Goal: Communication & Community: Answer question/provide support

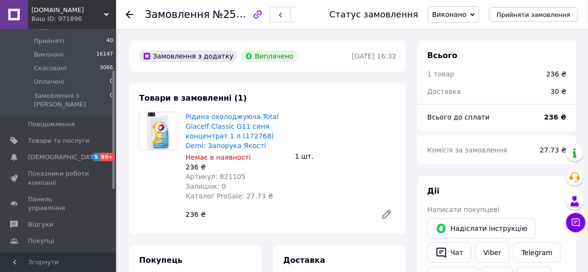
scroll to position [155, 0]
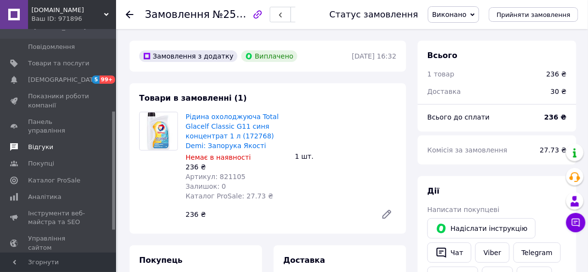
click at [38, 143] on span "Відгуки" at bounding box center [40, 147] width 25 height 9
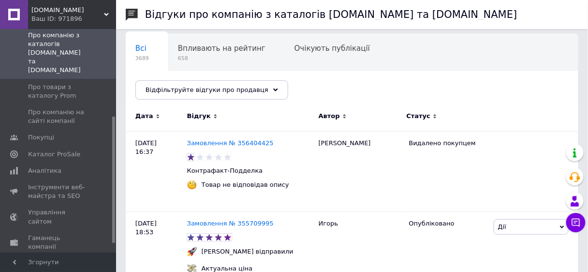
scroll to position [116, 0]
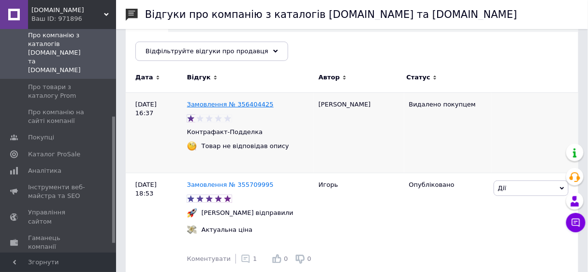
click at [209, 103] on link "Замовлення № 356404425" at bounding box center [230, 104] width 87 height 7
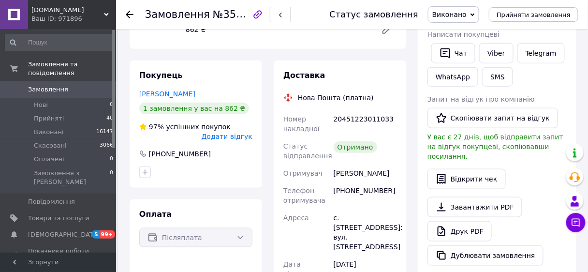
scroll to position [136, 0]
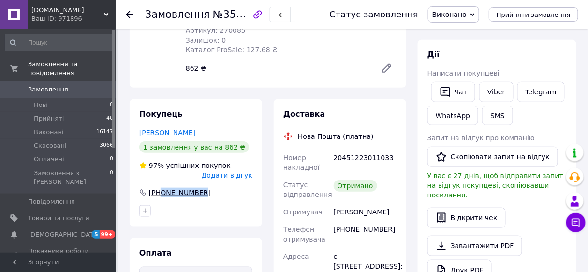
drag, startPoint x: 202, startPoint y: 184, endPoint x: 163, endPoint y: 182, distance: 38.7
click at [160, 188] on div "[PHONE_NUMBER]" at bounding box center [195, 193] width 113 height 10
copy div "0677836955"
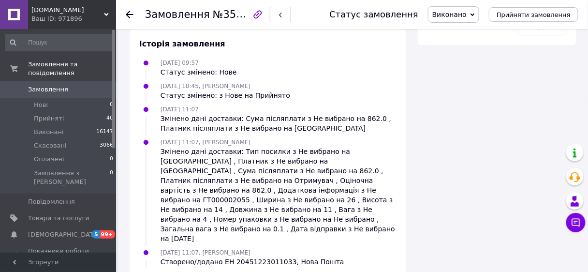
scroll to position [3, 0]
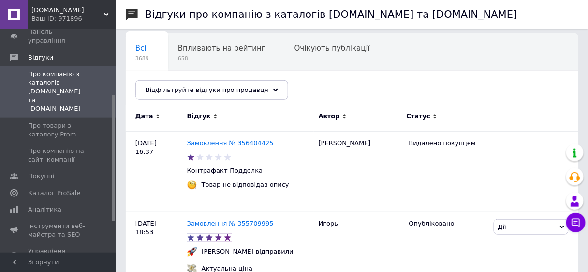
scroll to position [155, 0]
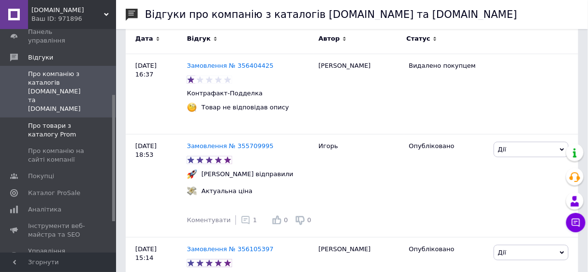
click at [64, 121] on span "Про товари з каталогу Prom" at bounding box center [58, 129] width 61 height 17
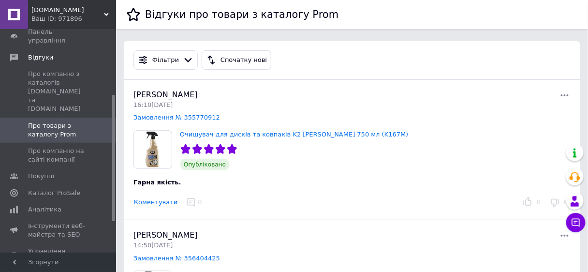
click at [153, 202] on button "Коментувати" at bounding box center [155, 202] width 44 height 10
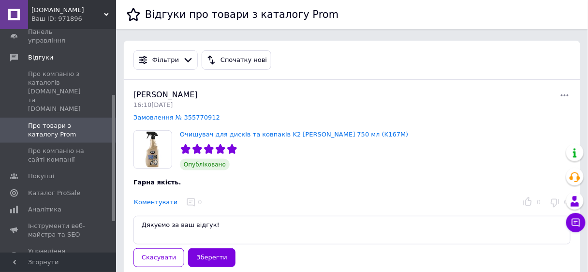
drag, startPoint x: 215, startPoint y: 221, endPoint x: 129, endPoint y: 220, distance: 86.1
click at [129, 220] on div "ВИТАЛИЙ НЕМШИЛОВ 16:10, 12.08.25 Замовлення № 355770912 Очищувач для дисків та …" at bounding box center [352, 182] width 456 height 205
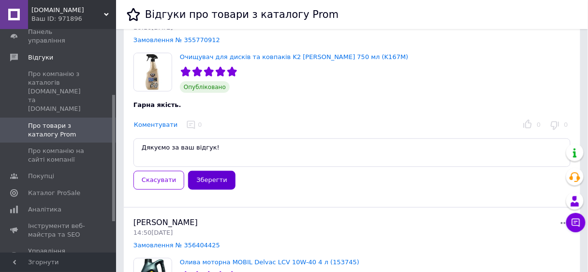
type textarea "Дякуємо за ваш відгук!"
click at [204, 180] on button "Зберегти" at bounding box center [211, 180] width 47 height 19
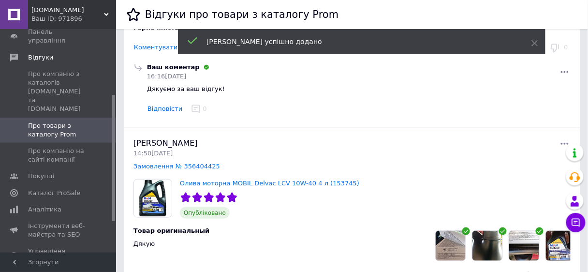
scroll to position [193, 0]
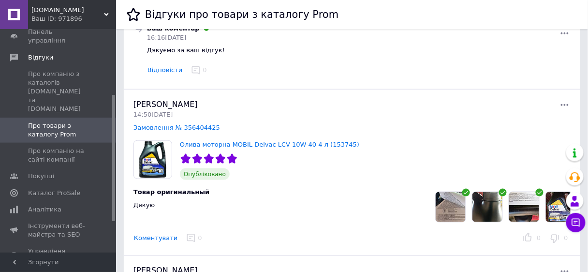
click at [166, 236] on button "Коментувати" at bounding box center [155, 238] width 44 height 10
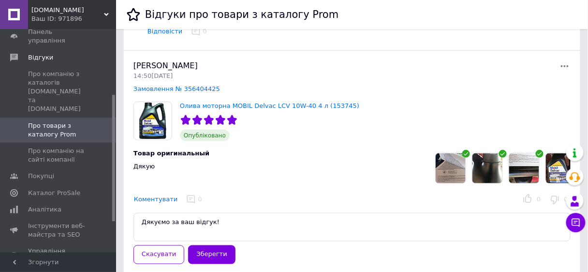
scroll to position [309, 0]
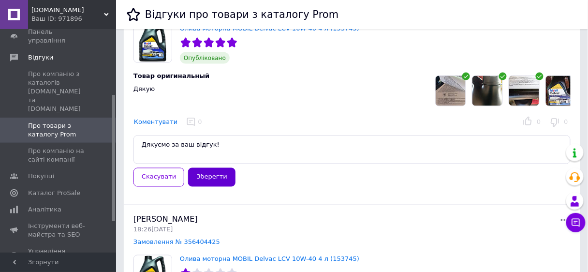
type textarea "Дякуємо за ваш відгук!"
click at [210, 178] on button "Зберегти" at bounding box center [211, 177] width 47 height 19
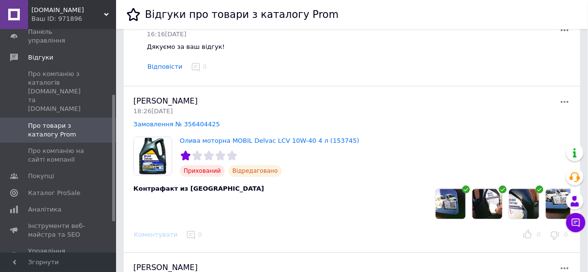
scroll to position [464, 0]
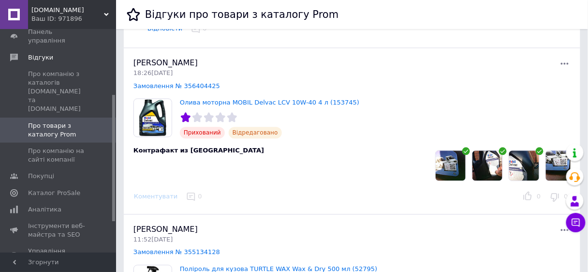
click at [485, 164] on img at bounding box center [487, 165] width 30 height 30
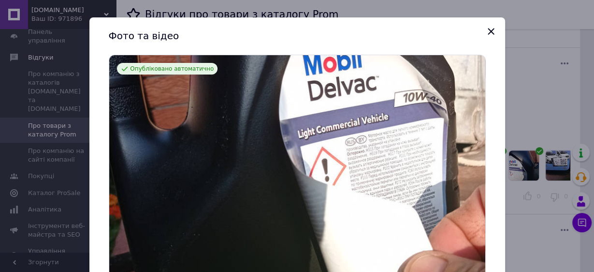
click at [494, 198] on icon "Показать следующий баннер" at bounding box center [496, 196] width 5 height 8
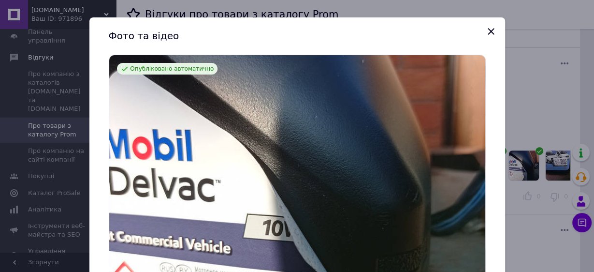
click at [494, 198] on icon "Показать следующий баннер" at bounding box center [496, 196] width 5 height 8
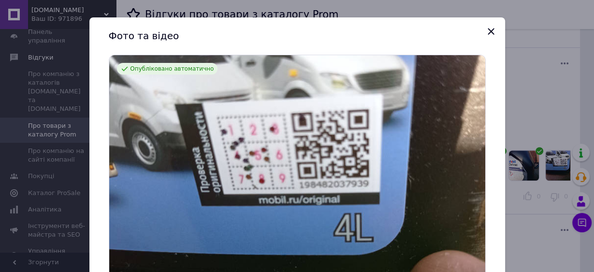
click at [466, 197] on img at bounding box center [297, 196] width 376 height 282
click at [487, 29] on icon "Закрыть" at bounding box center [491, 32] width 12 height 12
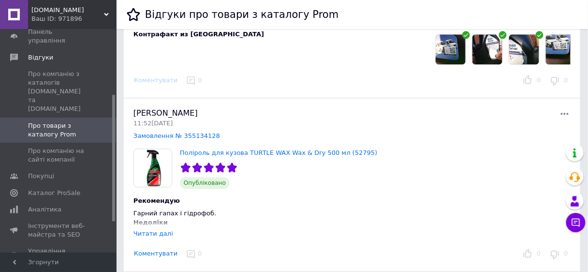
scroll to position [657, 0]
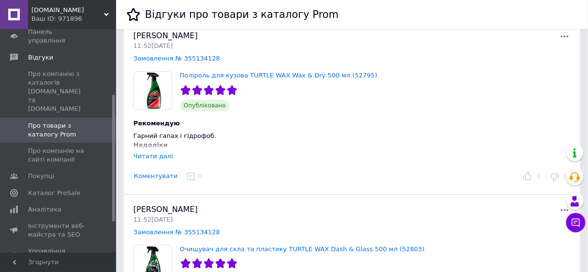
click at [150, 177] on button "Коментувати" at bounding box center [155, 176] width 44 height 10
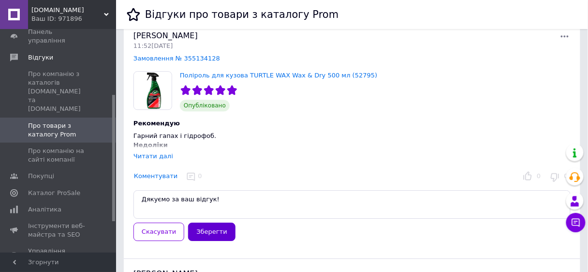
type textarea "Дякуємо за ваш відгук!"
click at [211, 233] on button "Зберегти" at bounding box center [211, 231] width 47 height 19
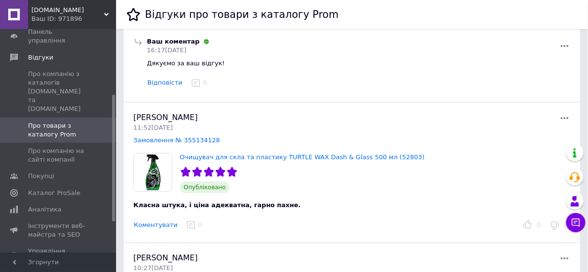
scroll to position [889, 0]
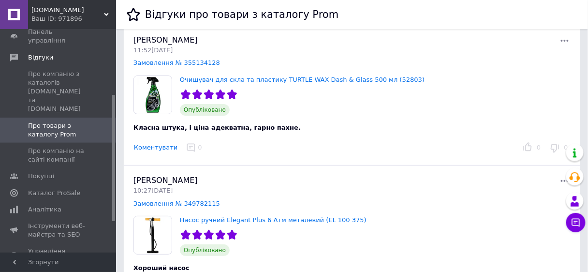
click at [155, 149] on button "Коментувати" at bounding box center [155, 148] width 44 height 10
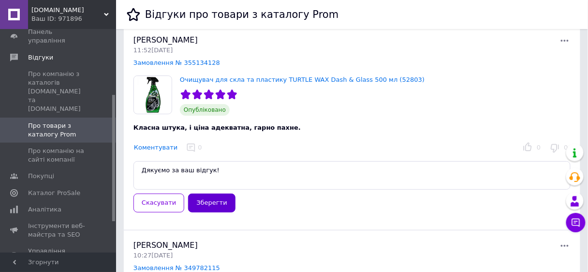
type textarea "Дякуємо за ваш відгук!"
click at [205, 199] on button "Зберегти" at bounding box center [211, 202] width 47 height 19
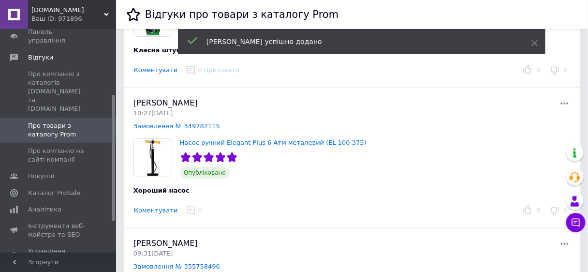
scroll to position [1006, 0]
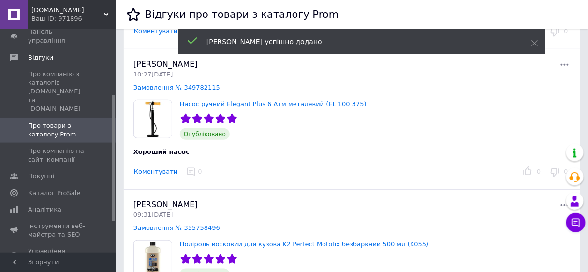
click at [154, 170] on button "Коментувати" at bounding box center [155, 172] width 44 height 10
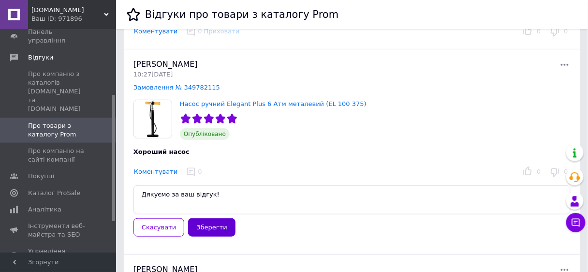
type textarea "Дякуємо за ваш відгук!"
click at [201, 226] on button "Зберегти" at bounding box center [211, 227] width 47 height 19
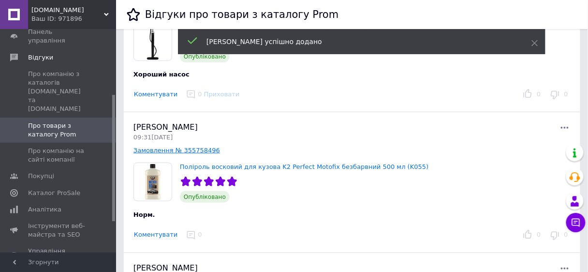
scroll to position [1160, 0]
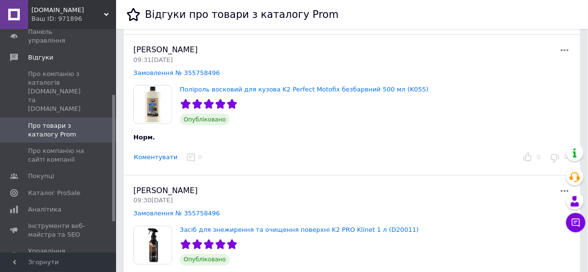
click at [156, 158] on button "Коментувати" at bounding box center [155, 157] width 44 height 10
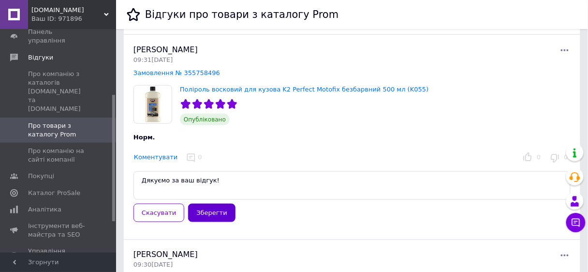
type textarea "Дякуємо за ваш відгук!"
click at [208, 212] on button "Зберегти" at bounding box center [211, 213] width 47 height 19
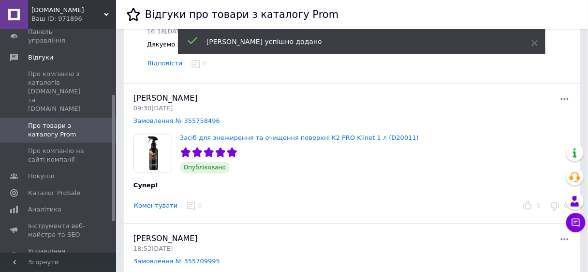
scroll to position [1354, 0]
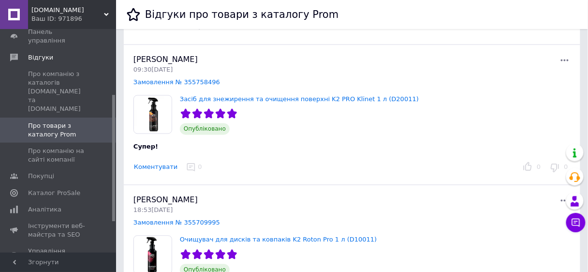
click at [152, 168] on button "Коментувати" at bounding box center [155, 167] width 44 height 10
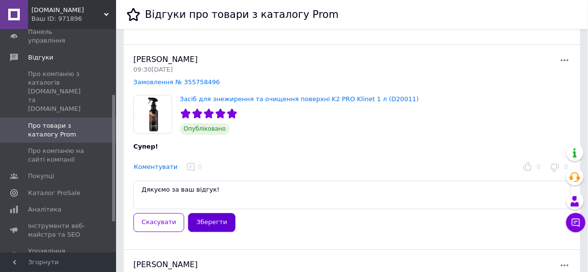
type textarea "Дякуємо за ваш відгук!"
click at [202, 225] on button "Зберегти" at bounding box center [211, 222] width 47 height 19
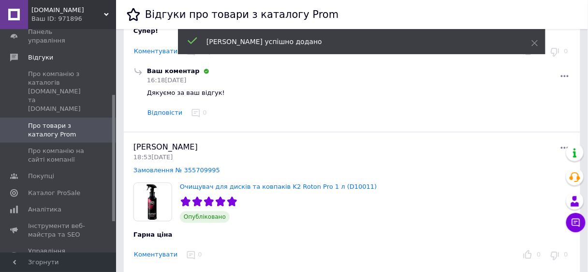
scroll to position [1547, 0]
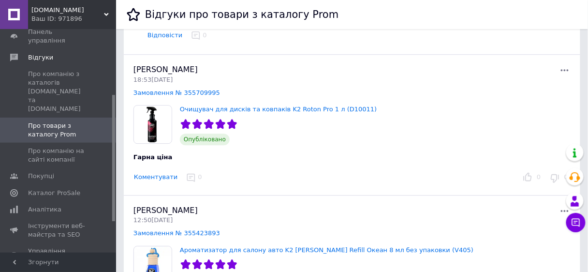
click at [158, 176] on button "Коментувати" at bounding box center [155, 177] width 44 height 10
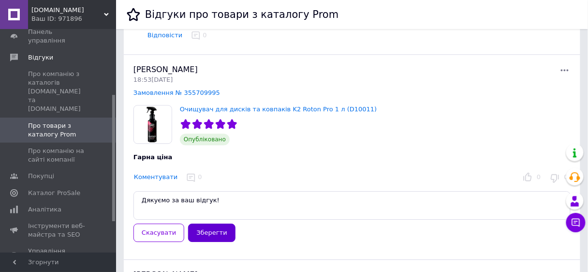
type textarea "Дякуємо за ваш відгук!"
click at [204, 233] on button "Зберегти" at bounding box center [211, 232] width 47 height 19
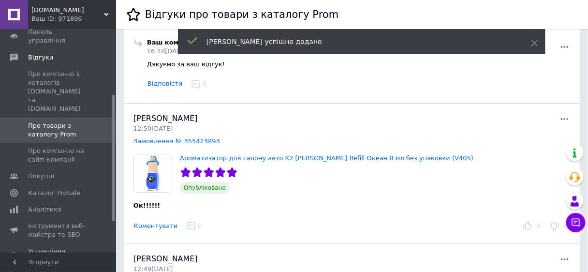
scroll to position [1740, 0]
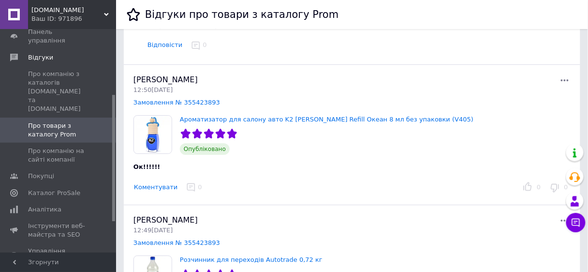
click at [158, 189] on button "Коментувати" at bounding box center [155, 187] width 44 height 10
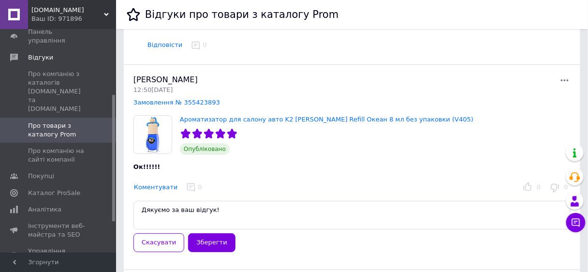
type textarea "Дякуємо за ваш відгук!"
click at [198, 238] on button "Зберегти" at bounding box center [211, 242] width 47 height 19
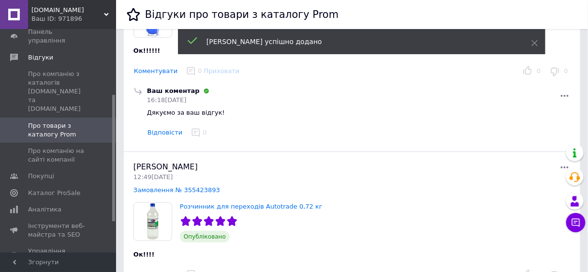
scroll to position [1934, 0]
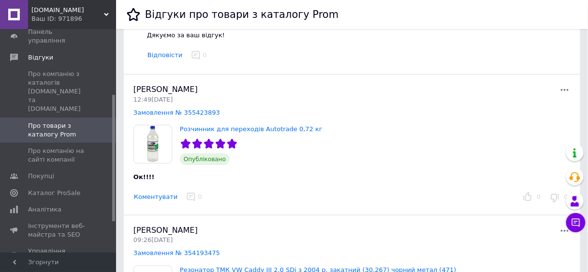
click at [148, 198] on button "Коментувати" at bounding box center [155, 197] width 44 height 10
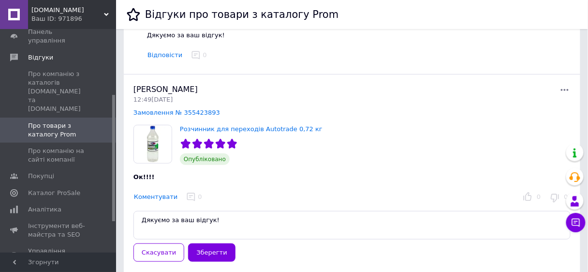
type textarea "Дякуємо за ваш відгук!"
click at [199, 248] on button "Зберегти" at bounding box center [211, 252] width 47 height 19
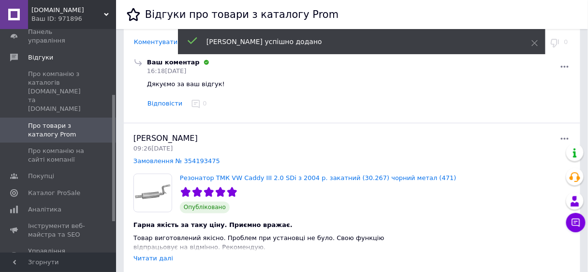
scroll to position [2127, 0]
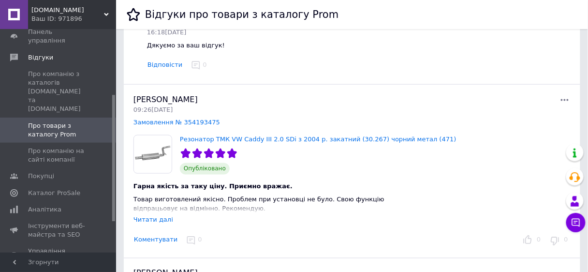
click at [160, 241] on button "Коментувати" at bounding box center [155, 240] width 44 height 10
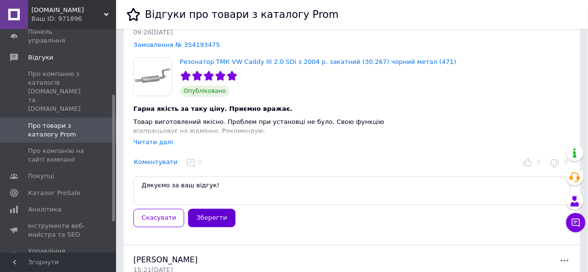
type textarea "Дякуємо за ваш відгук!"
click at [209, 216] on button "Зберегти" at bounding box center [211, 218] width 47 height 19
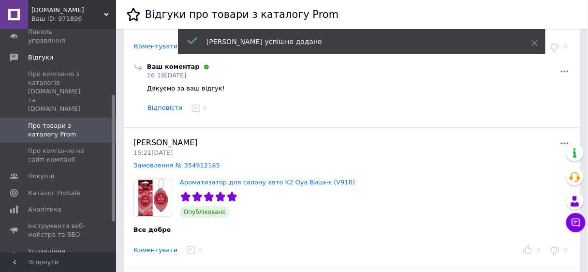
scroll to position [2359, 0]
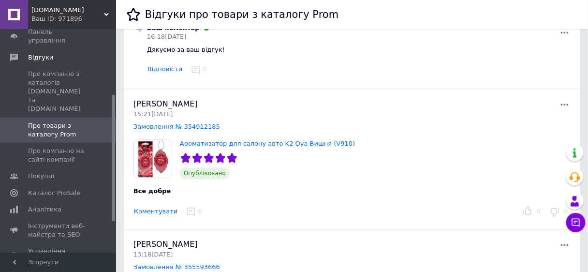
click at [159, 212] on button "Коментувати" at bounding box center [155, 211] width 44 height 10
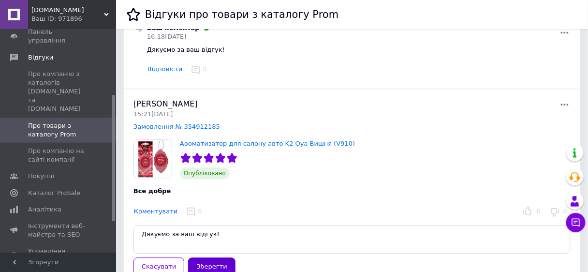
type textarea "Дякуємо за ваш відгук!"
click at [204, 264] on button "Зберегти" at bounding box center [211, 266] width 47 height 19
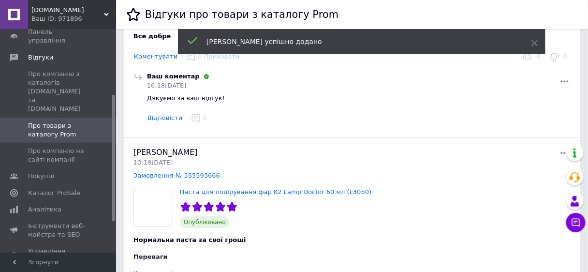
scroll to position [2591, 0]
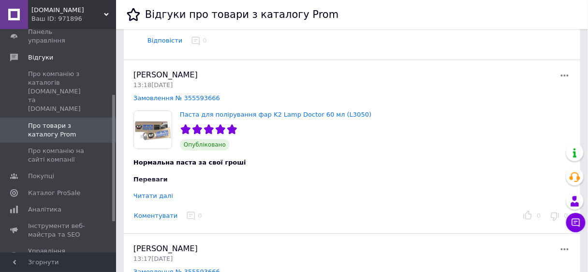
click at [149, 217] on button "Коментувати" at bounding box center [155, 216] width 44 height 10
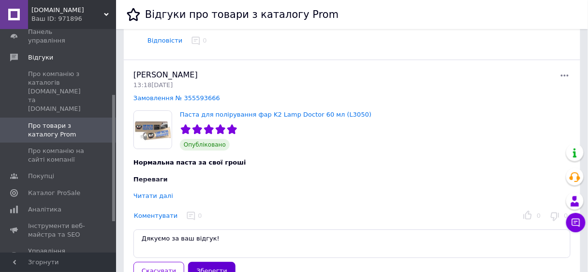
type textarea "Дякуємо за ваш відгук!"
click at [207, 266] on button "Зберегти" at bounding box center [211, 271] width 47 height 19
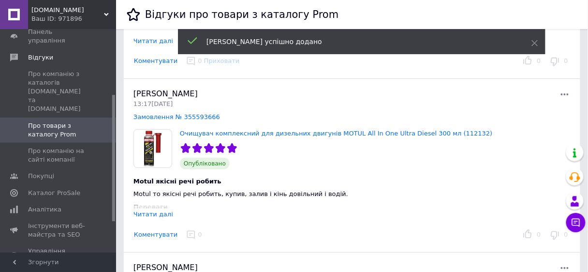
scroll to position [2785, 0]
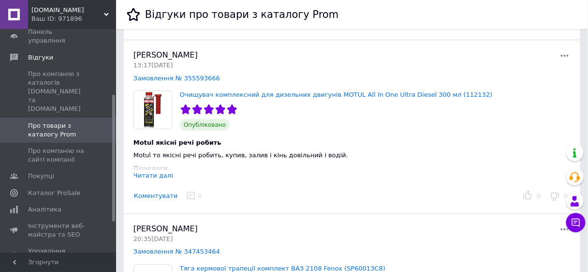
click at [148, 195] on button "Коментувати" at bounding box center [155, 196] width 44 height 10
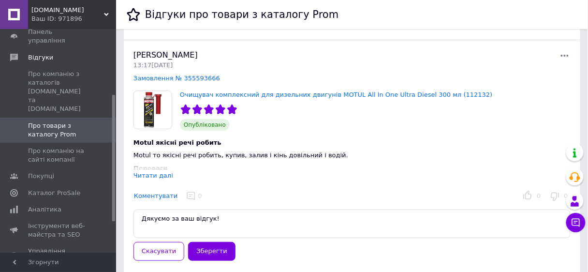
type textarea "Дякуємо за ваш відгук!"
click at [204, 249] on button "Зберегти" at bounding box center [211, 251] width 47 height 19
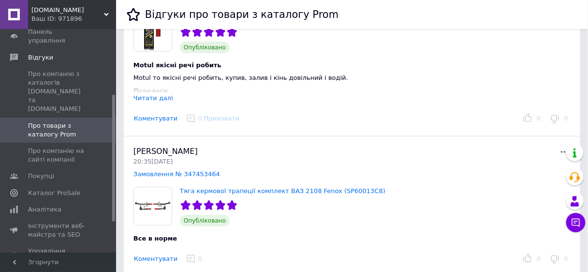
scroll to position [2939, 0]
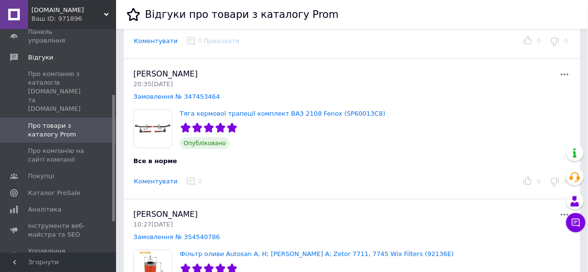
click at [159, 181] on button "Коментувати" at bounding box center [155, 181] width 44 height 10
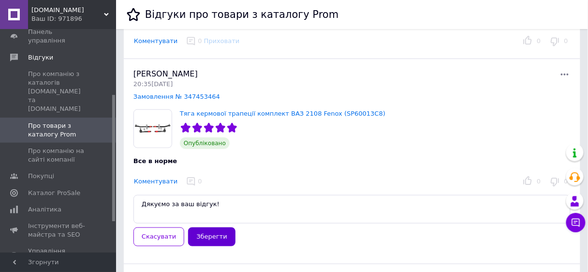
type textarea "Дякуємо за ваш відгук!"
click at [203, 237] on button "Зберегти" at bounding box center [211, 236] width 47 height 19
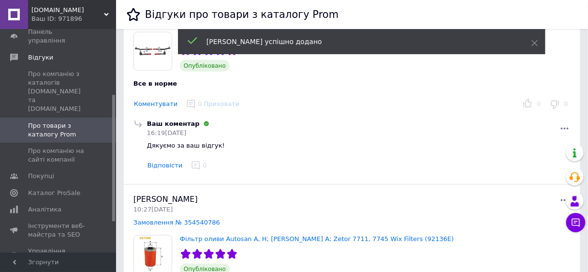
scroll to position [3094, 0]
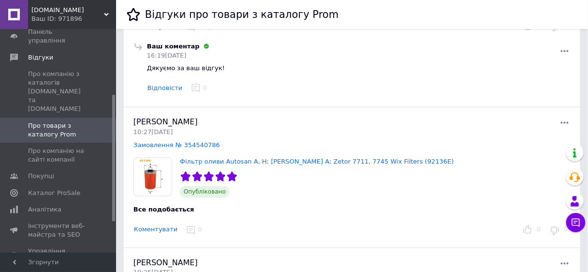
click at [160, 229] on button "Коментувати" at bounding box center [155, 230] width 44 height 10
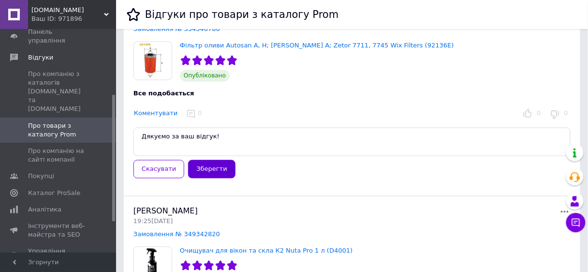
type textarea "Дякуємо за ваш відгук!"
click at [210, 169] on button "Зберегти" at bounding box center [211, 169] width 47 height 19
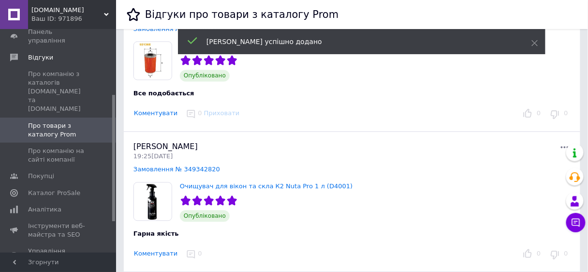
scroll to position [3287, 0]
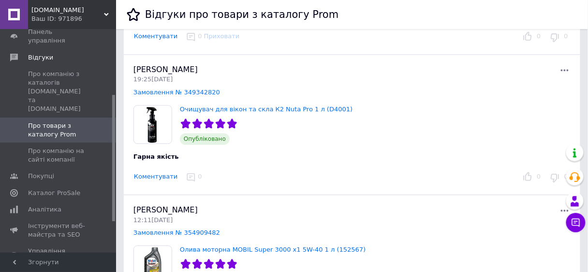
click at [128, 176] on div "Вадим Ковальов 19:25, 06.08.25 Замовлення № 349342820 Очищувач для вікон та скл…" at bounding box center [352, 125] width 456 height 140
click at [155, 178] on button "Коментувати" at bounding box center [155, 177] width 44 height 10
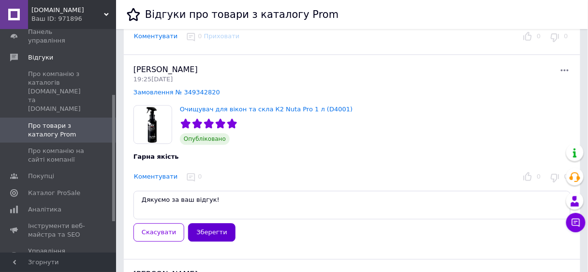
type textarea "Дякуємо за ваш відгук!"
click at [210, 233] on button "Зберегти" at bounding box center [211, 232] width 47 height 19
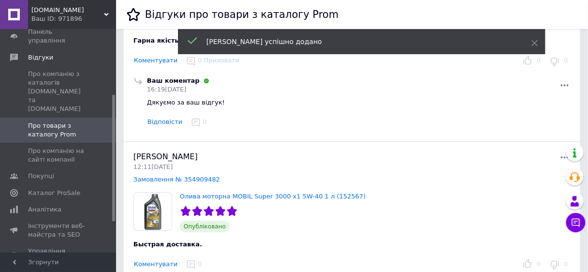
scroll to position [3481, 0]
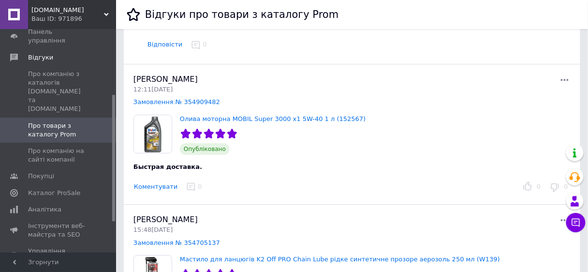
click at [155, 185] on button "Коментувати" at bounding box center [155, 187] width 44 height 10
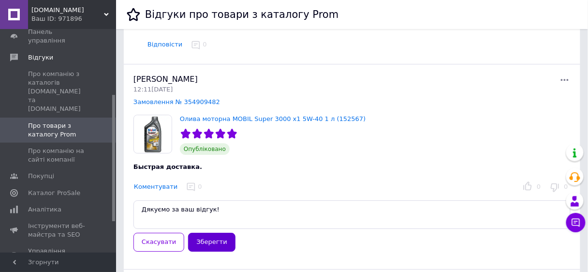
type textarea "Дякуємо за ваш відгук!"
click at [201, 240] on button "Зберегти" at bounding box center [211, 242] width 47 height 19
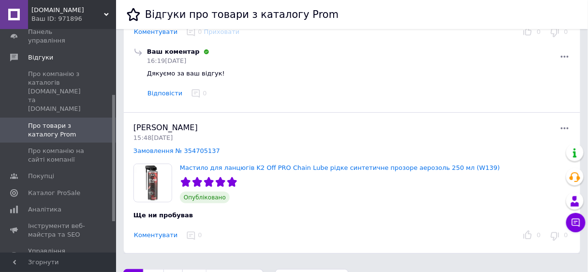
scroll to position [3666, 0]
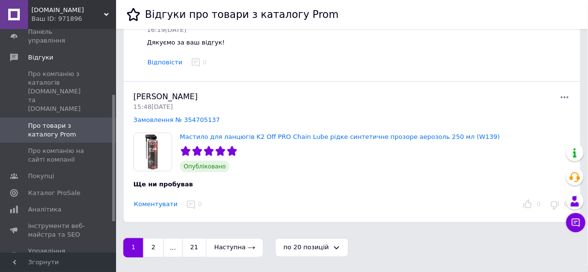
click at [164, 207] on button "Коментувати" at bounding box center [155, 204] width 44 height 10
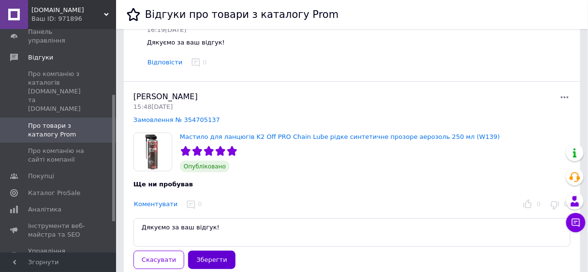
type textarea "Дякуємо за ваш відгук!"
click at [201, 257] on button "Зберегти" at bounding box center [211, 259] width 47 height 19
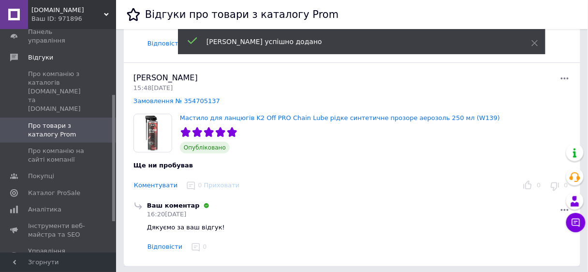
scroll to position [3730, 0]
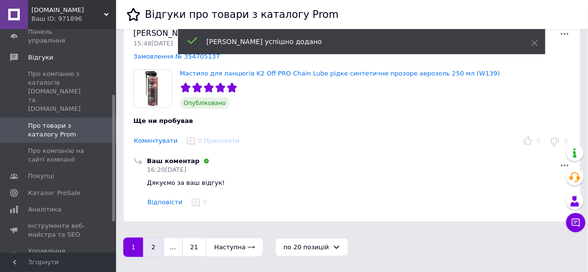
click at [152, 247] on button "2" at bounding box center [153, 246] width 20 height 19
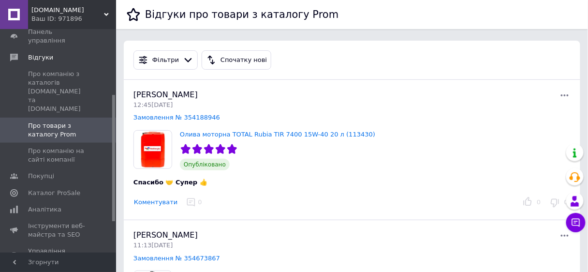
click at [155, 199] on button "Коментувати" at bounding box center [155, 202] width 44 height 10
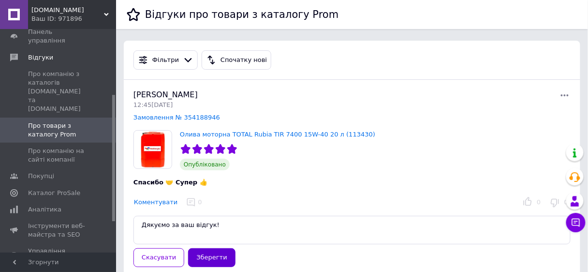
type textarea "Дякуємо за ваш відгук!"
click at [190, 258] on button "Зберегти" at bounding box center [211, 257] width 47 height 19
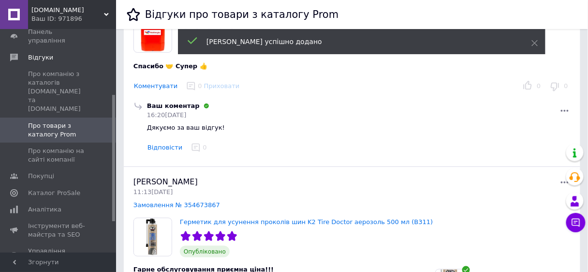
scroll to position [193, 0]
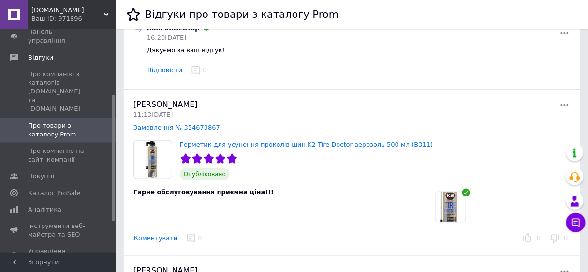
click at [154, 240] on button "Коментувати" at bounding box center [155, 238] width 44 height 10
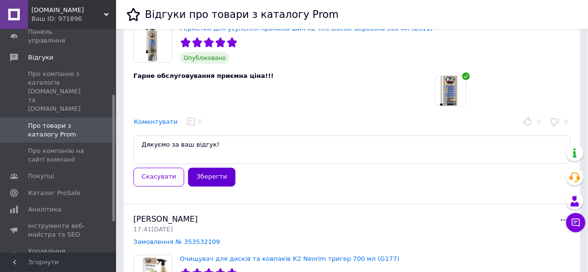
type textarea "Дякуємо за ваш відгук!"
click at [207, 174] on button "Зберегти" at bounding box center [211, 177] width 47 height 19
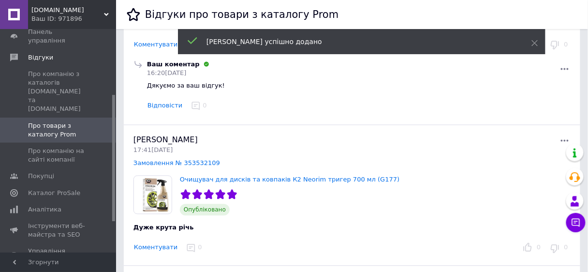
scroll to position [464, 0]
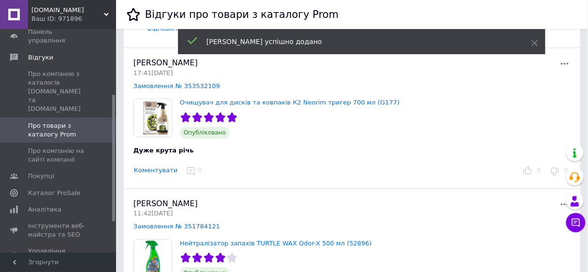
click at [163, 170] on button "Коментувати" at bounding box center [155, 170] width 44 height 10
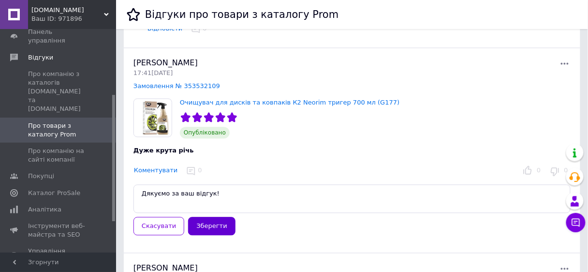
type textarea "Дякуємо за ваш відгук!"
click at [198, 226] on button "Зберегти" at bounding box center [211, 226] width 47 height 19
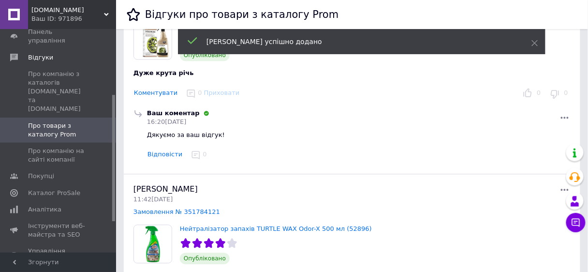
scroll to position [619, 0]
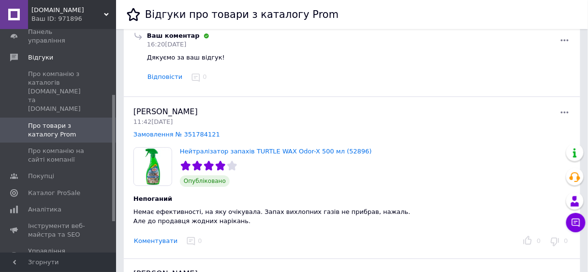
click at [152, 241] on button "Коментувати" at bounding box center [155, 241] width 44 height 10
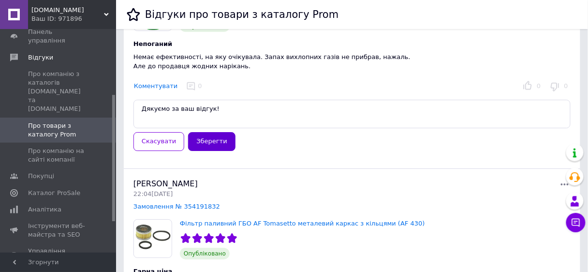
type textarea "Дякуємо за ваш відгук!"
click at [209, 140] on button "Зберегти" at bounding box center [211, 141] width 47 height 19
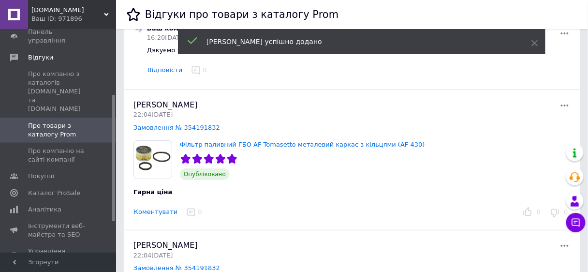
scroll to position [889, 0]
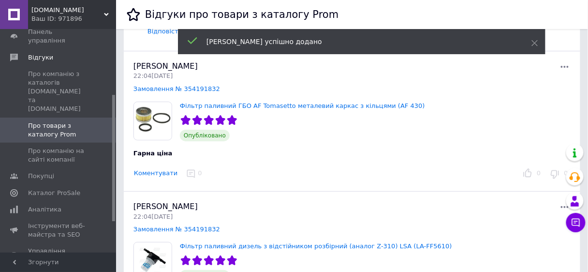
click at [164, 172] on button "Коментувати" at bounding box center [155, 173] width 44 height 10
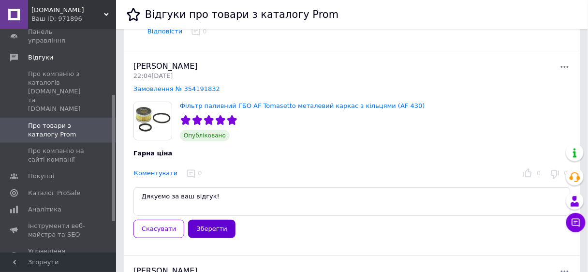
type textarea "Дякуємо за ваш відгук!"
click at [198, 229] on button "Зберегти" at bounding box center [211, 228] width 47 height 19
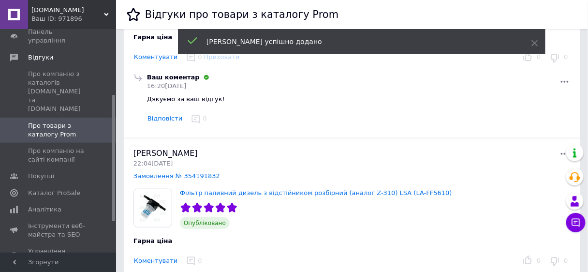
scroll to position [1083, 0]
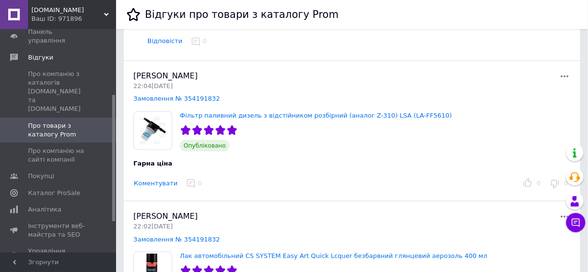
click at [153, 185] on button "Коментувати" at bounding box center [155, 183] width 44 height 10
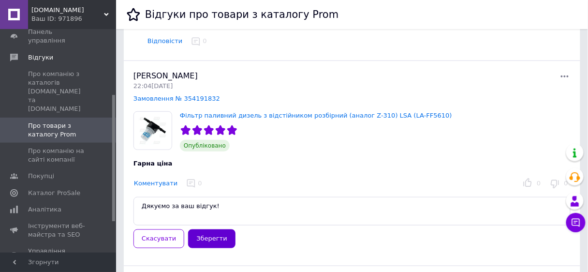
type textarea "Дякуємо за ваш відгук!"
click at [208, 239] on button "Зберегти" at bounding box center [211, 238] width 47 height 19
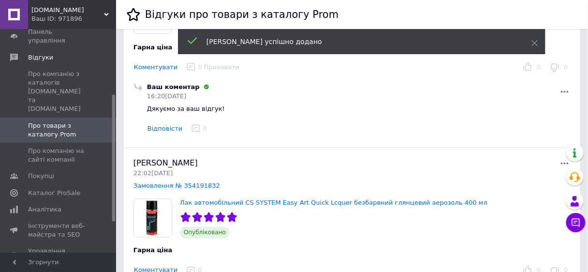
scroll to position [1276, 0]
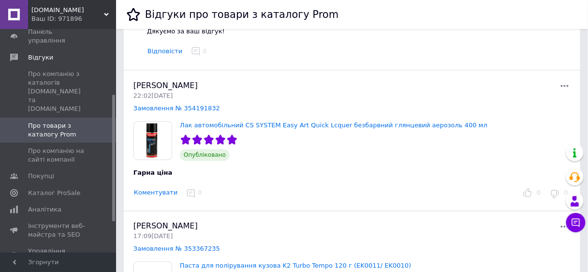
click at [155, 194] on button "Коментувати" at bounding box center [155, 193] width 44 height 10
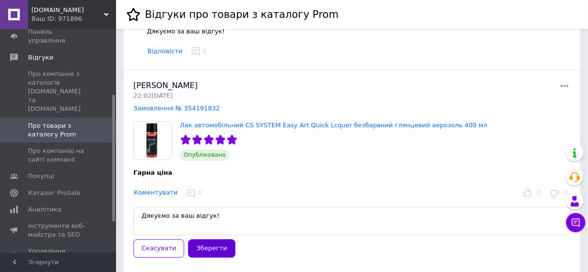
type textarea "Дякуємо за ваш відгук!"
click at [201, 244] on button "Зберегти" at bounding box center [211, 248] width 47 height 19
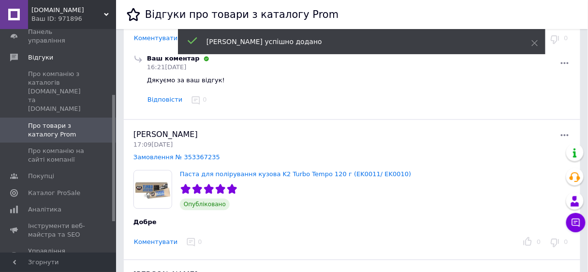
scroll to position [1470, 0]
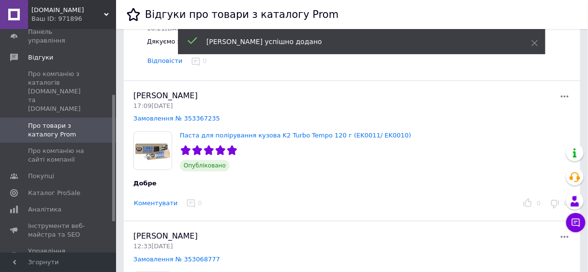
click at [167, 203] on button "Коментувати" at bounding box center [155, 203] width 44 height 10
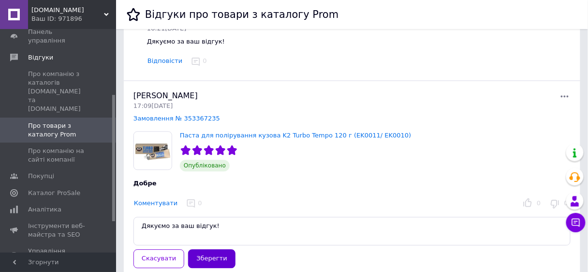
type textarea "Дякуємо за ваш відгук!"
click at [203, 258] on button "Зберегти" at bounding box center [211, 258] width 47 height 19
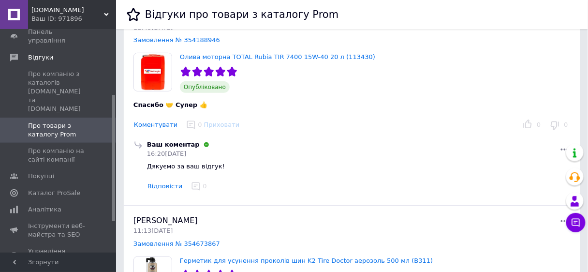
scroll to position [0, 0]
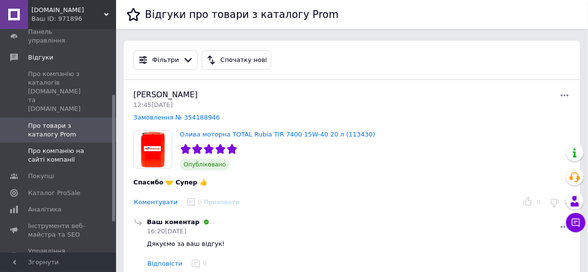
click at [44, 146] on span "Про компанію на сайті компанії" at bounding box center [58, 154] width 61 height 17
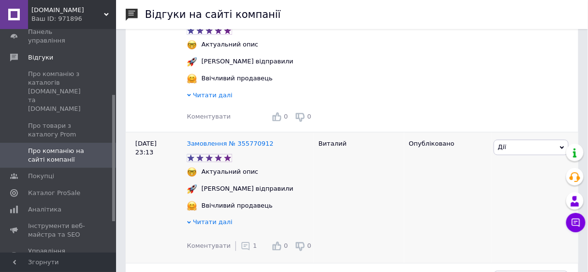
scroll to position [1199, 0]
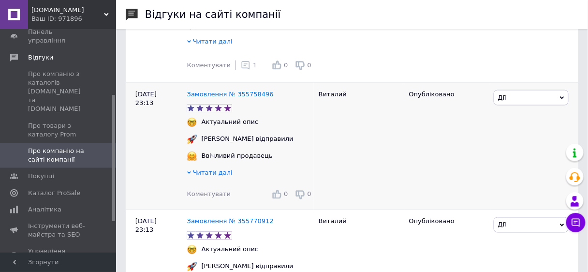
click at [209, 198] on span "Коментувати" at bounding box center [209, 193] width 44 height 7
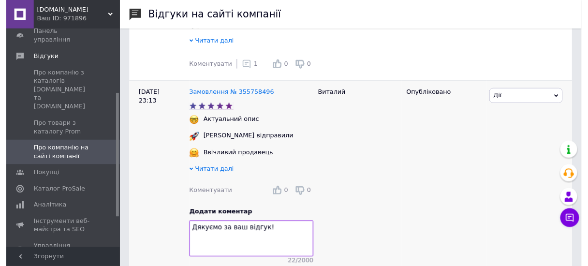
scroll to position [1315, 0]
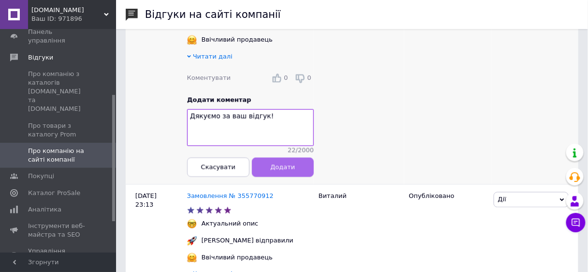
type textarea "Дякуємо за ваш відгук!"
click at [283, 171] on span "Додати" at bounding box center [282, 166] width 25 height 7
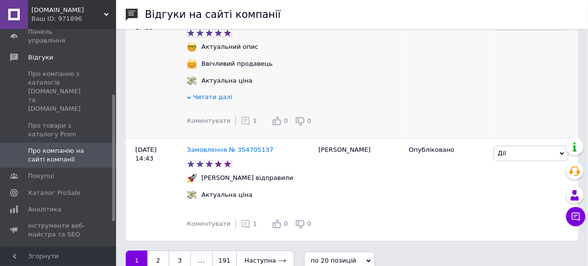
scroll to position [2436, 0]
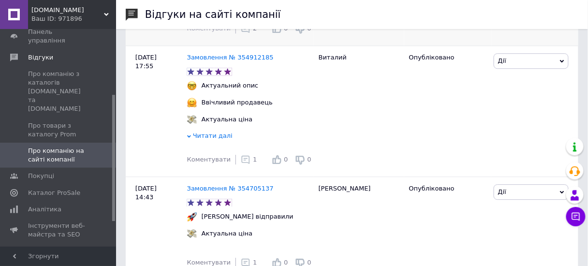
click at [241, 33] on icon at bounding box center [246, 29] width 10 height 10
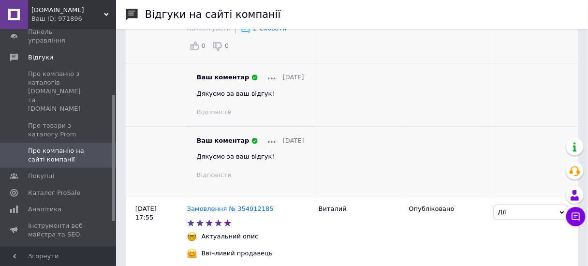
click at [268, 145] on div at bounding box center [272, 140] width 8 height 9
click at [268, 143] on icon at bounding box center [272, 142] width 8 height 2
click at [268, 145] on div at bounding box center [272, 140] width 8 height 9
click at [268, 79] on use at bounding box center [272, 78] width 8 height 2
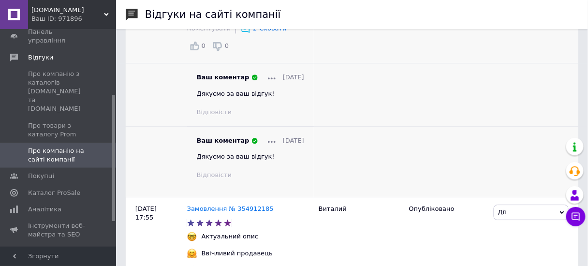
click at [268, 79] on use at bounding box center [272, 78] width 8 height 2
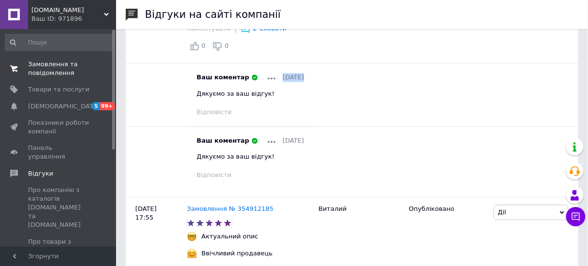
click at [51, 68] on span "Замовлення та повідомлення" at bounding box center [58, 68] width 61 height 17
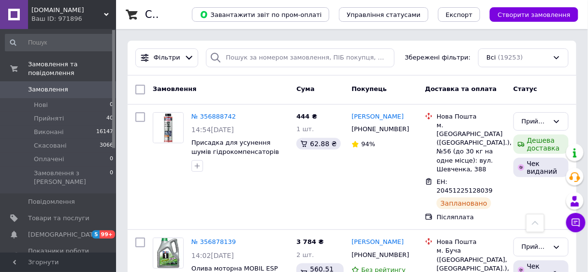
scroll to position [3701, 0]
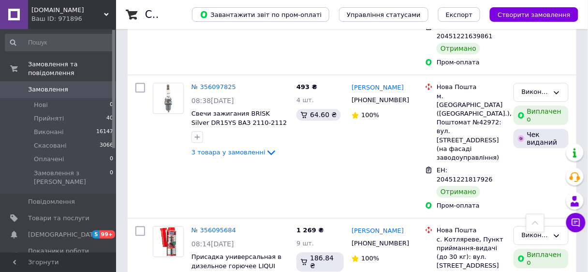
scroll to position [7027, 0]
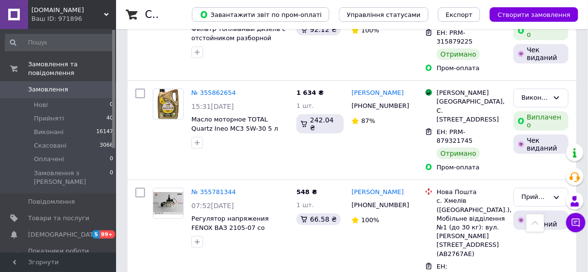
scroll to position [9270, 0]
